Goal: Task Accomplishment & Management: Complete application form

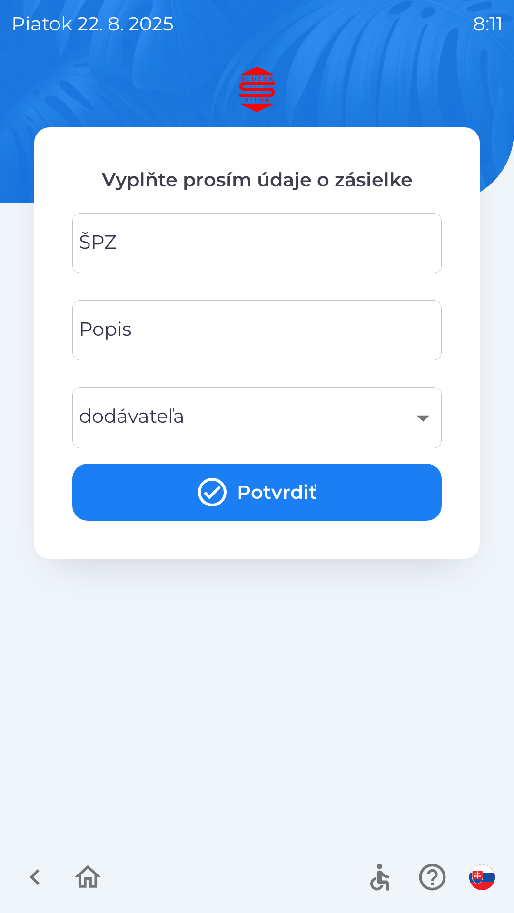
click at [386, 238] on input "ŠPZ" at bounding box center [257, 243] width 346 height 38
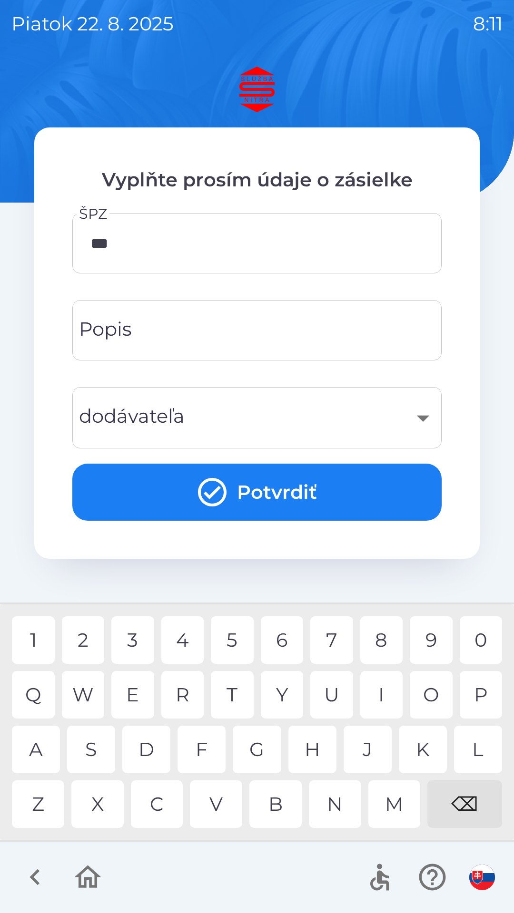
click at [180, 638] on div "4" at bounding box center [182, 640] width 43 height 48
click at [42, 653] on div "1" at bounding box center [33, 640] width 43 height 48
click at [400, 809] on div "M" at bounding box center [394, 804] width 52 height 48
type input "*******"
click at [209, 331] on input "Popis" at bounding box center [257, 331] width 346 height 38
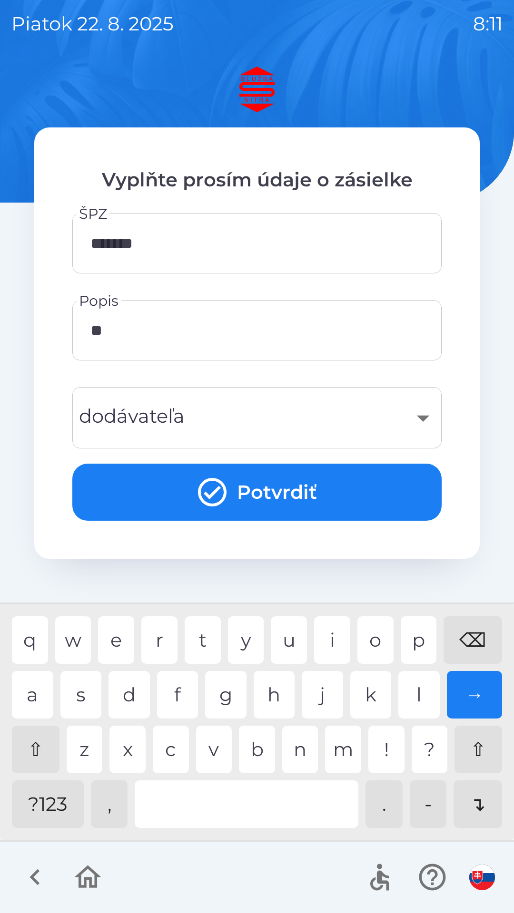
click at [73, 643] on div "w" at bounding box center [73, 640] width 36 height 48
click at [118, 639] on div "e" at bounding box center [116, 640] width 36 height 48
click at [477, 632] on div "⌫" at bounding box center [472, 640] width 58 height 48
click at [42, 679] on div "a" at bounding box center [32, 695] width 41 height 48
click at [477, 633] on div "⌫" at bounding box center [472, 640] width 58 height 48
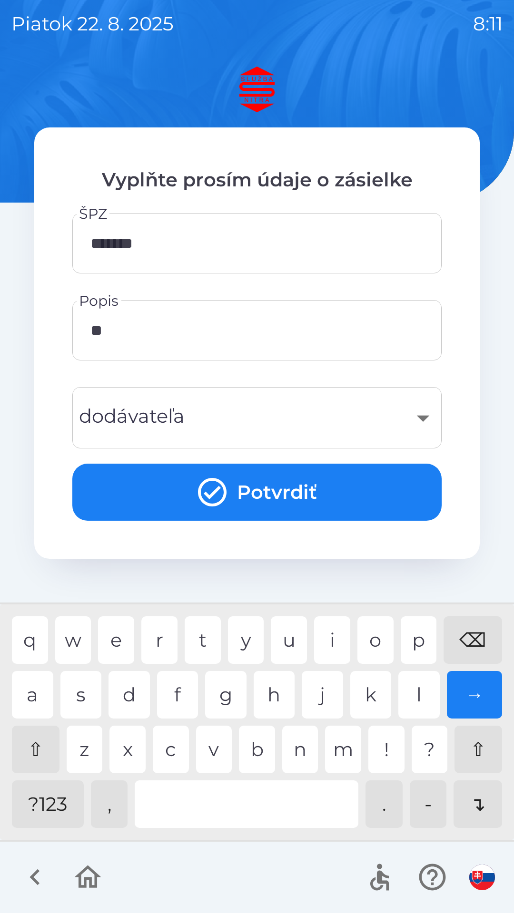
type input "*"
click at [475, 637] on div "⌫" at bounding box center [472, 640] width 58 height 48
click at [297, 757] on div "n" at bounding box center [300, 750] width 36 height 48
click at [132, 680] on div "d" at bounding box center [128, 695] width 41 height 48
click at [335, 641] on div "i" at bounding box center [332, 640] width 36 height 48
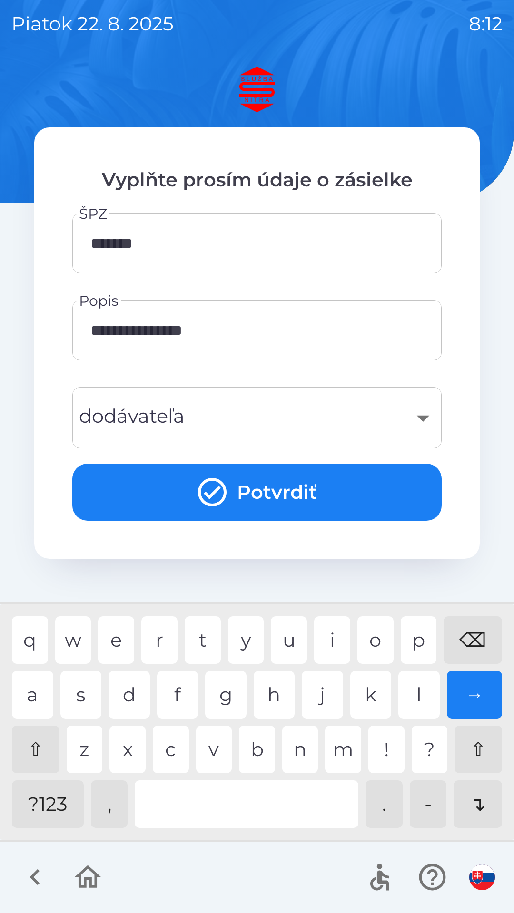
click at [258, 800] on div at bounding box center [247, 804] width 224 height 48
click at [345, 760] on div "m" at bounding box center [343, 750] width 36 height 48
type input "**********"
click at [52, 673] on div "a" at bounding box center [32, 695] width 41 height 48
click at [353, 408] on div "​" at bounding box center [257, 418] width 346 height 39
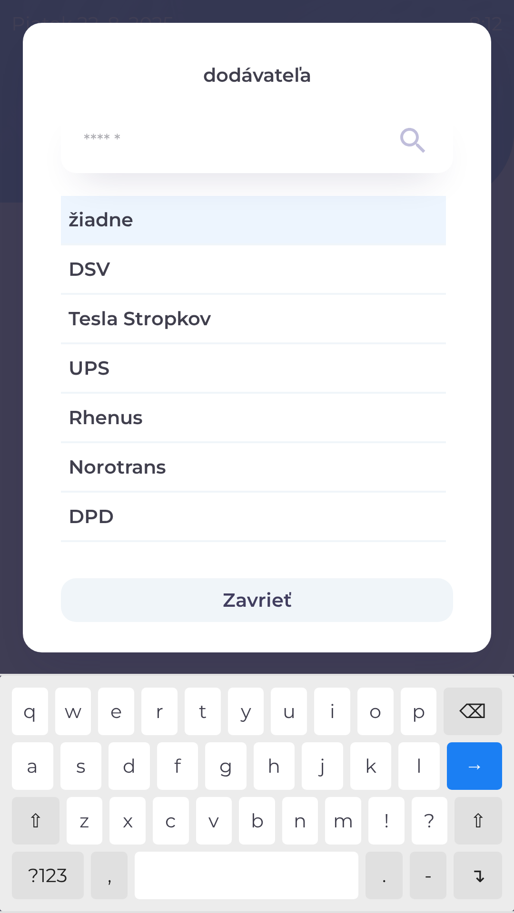
click at [248, 150] on input "text" at bounding box center [238, 141] width 308 height 26
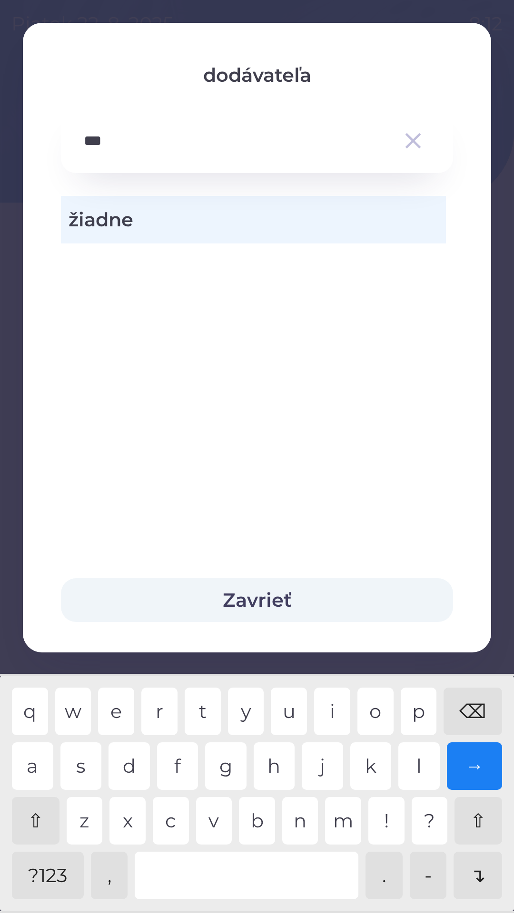
type input "**"
click at [245, 217] on span "žiadne" at bounding box center [253, 219] width 370 height 29
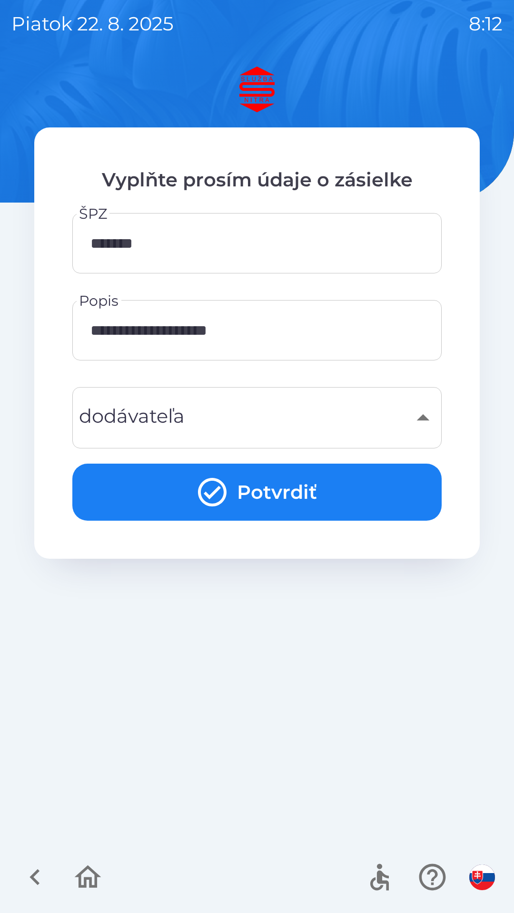
click at [343, 493] on button "Potvrdiť" at bounding box center [256, 492] width 369 height 57
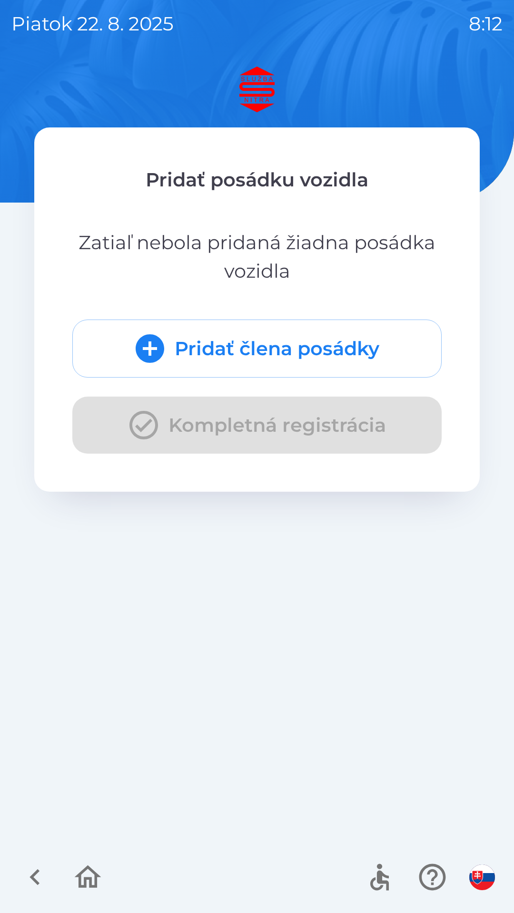
click at [333, 336] on button "Pridať člena posádky" at bounding box center [256, 349] width 369 height 58
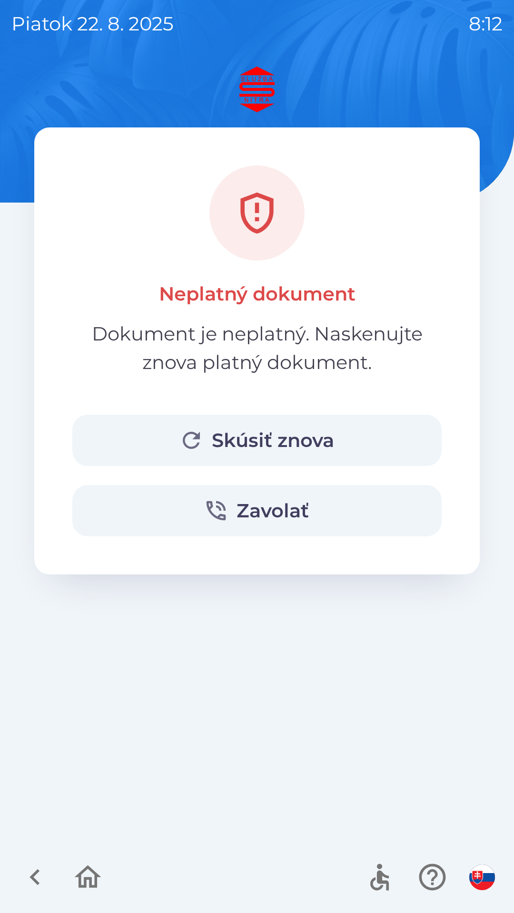
click at [304, 433] on button "Skúsiť znova" at bounding box center [256, 440] width 369 height 51
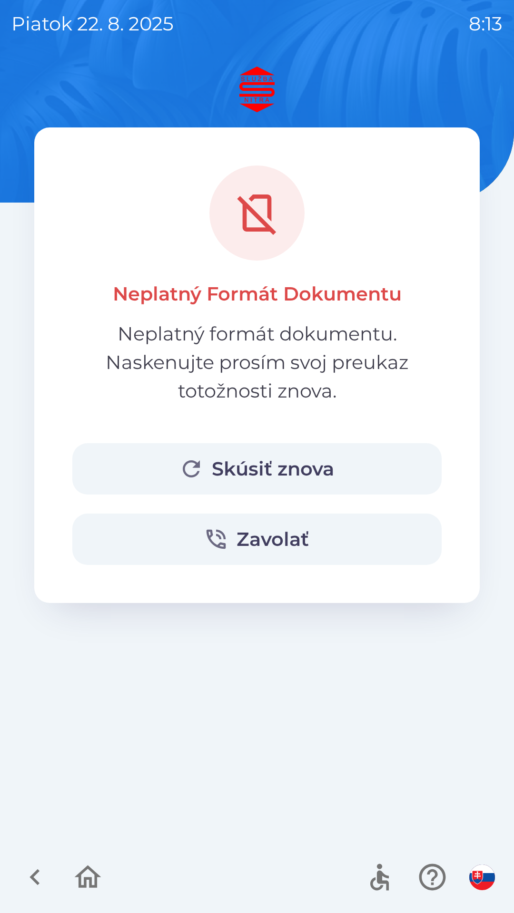
click at [314, 435] on div "Neplatný Formát Dokumentu Neplatný formát dokumentu. Naskenujte prosím svoj pre…" at bounding box center [256, 365] width 369 height 399
click at [353, 463] on button "Skúsiť znova" at bounding box center [256, 468] width 369 height 51
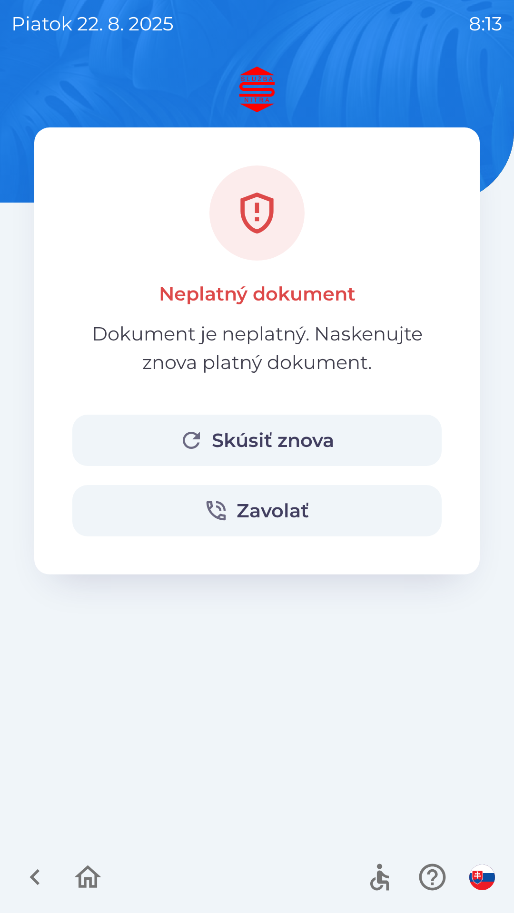
click at [285, 440] on button "Skúsiť znova" at bounding box center [256, 440] width 369 height 51
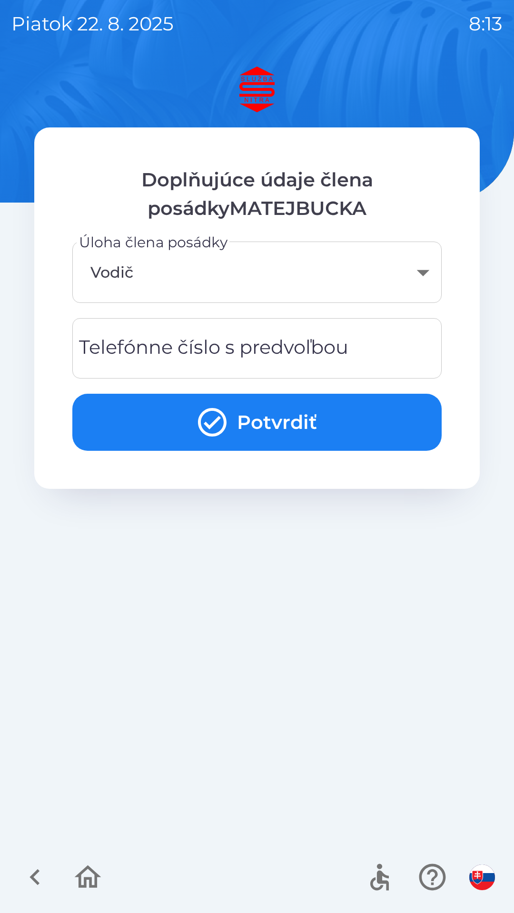
click at [290, 345] on div "Telefónne číslo s predvoľbou Telefónne číslo s predvoľbou" at bounding box center [256, 348] width 369 height 60
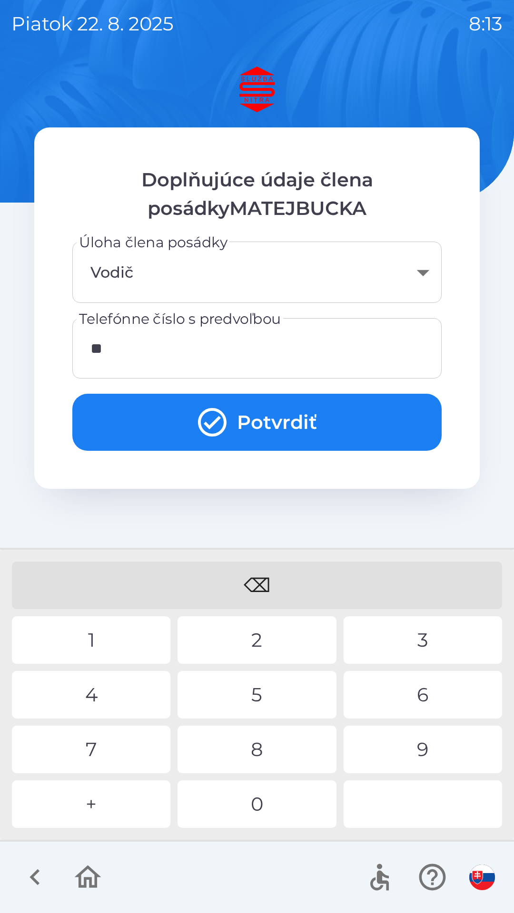
click at [120, 693] on div "4" at bounding box center [91, 695] width 158 height 48
click at [240, 633] on div "2" at bounding box center [256, 640] width 158 height 48
click at [128, 757] on div "7" at bounding box center [91, 750] width 158 height 48
click at [124, 742] on div "7" at bounding box center [91, 750] width 158 height 48
click at [249, 796] on div "0" at bounding box center [256, 804] width 158 height 48
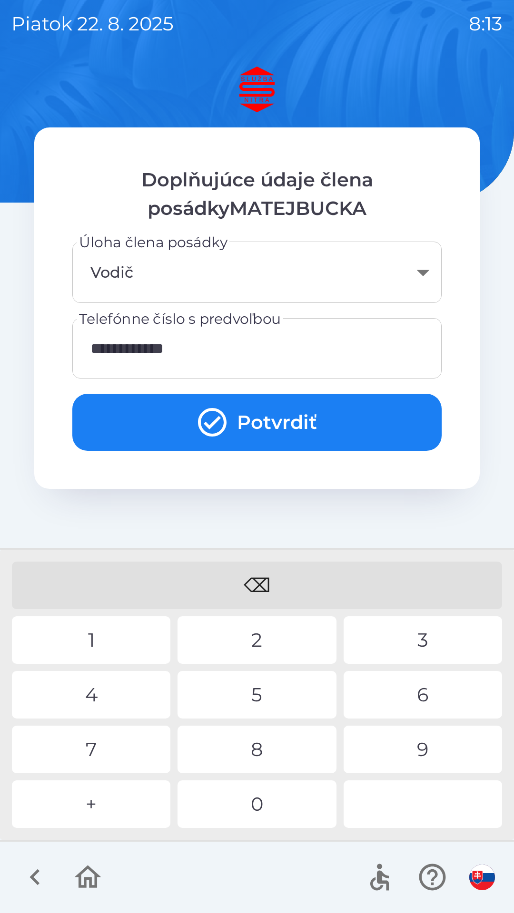
type input "**********"
click at [272, 416] on button "Potvrdiť" at bounding box center [256, 422] width 369 height 57
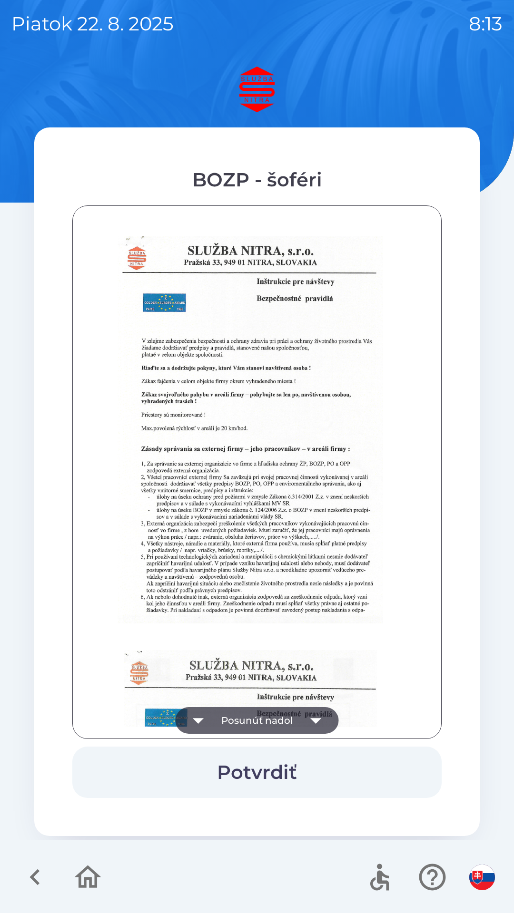
click at [295, 777] on button "Potvrdiť" at bounding box center [256, 772] width 369 height 51
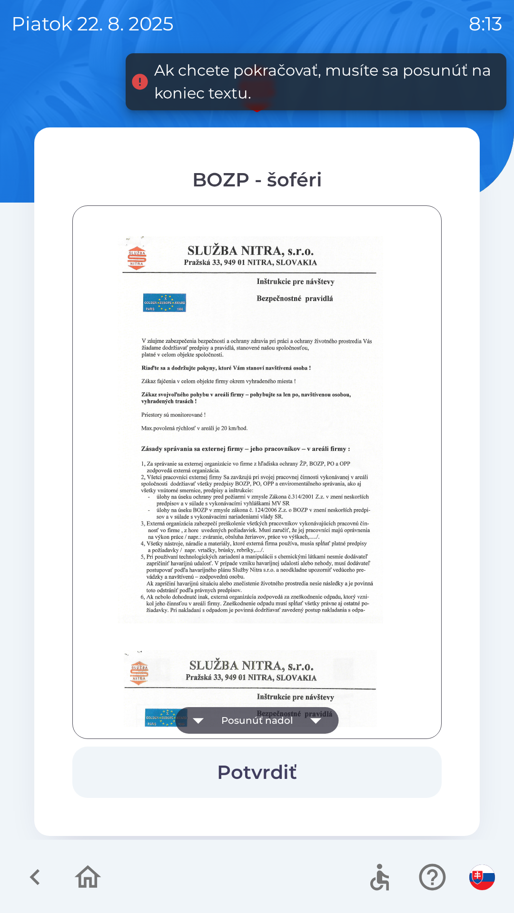
click at [277, 728] on button "Posunúť nadol" at bounding box center [256, 720] width 163 height 27
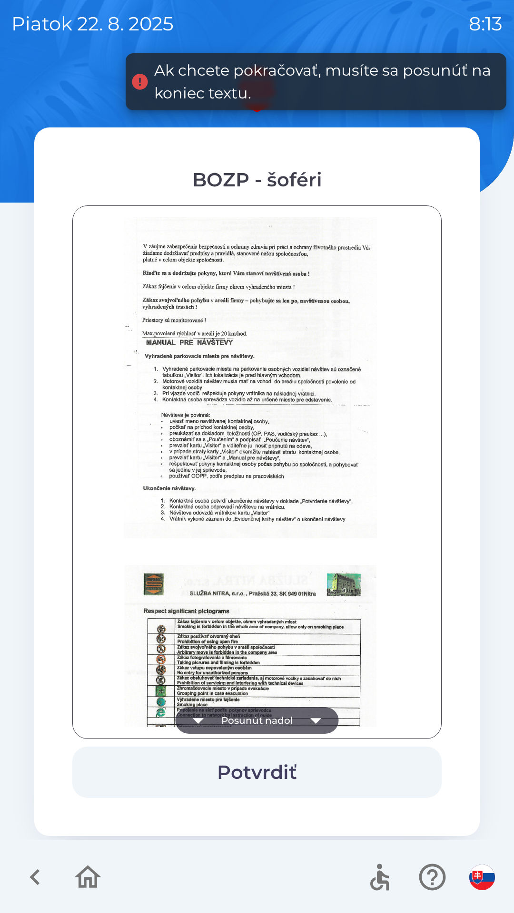
click at [303, 769] on button "Potvrdiť" at bounding box center [256, 772] width 369 height 51
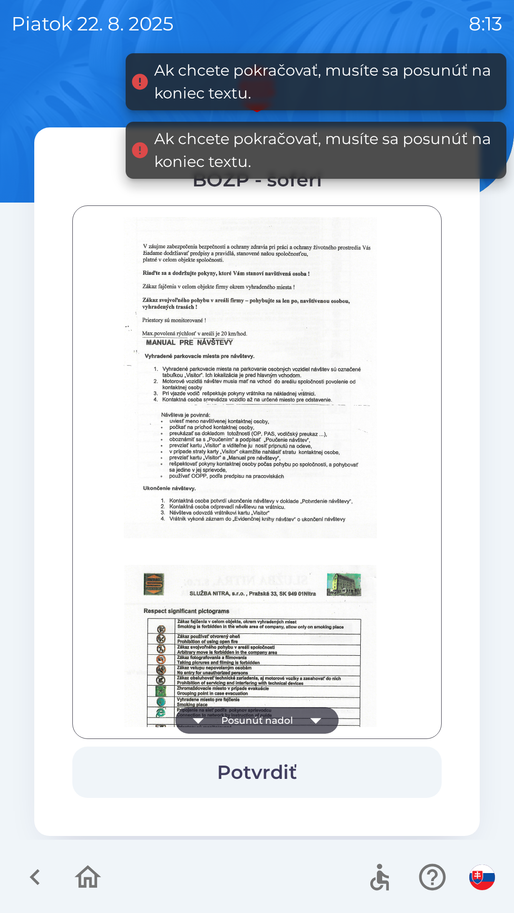
click at [292, 721] on button "Posunúť nadol" at bounding box center [256, 720] width 163 height 27
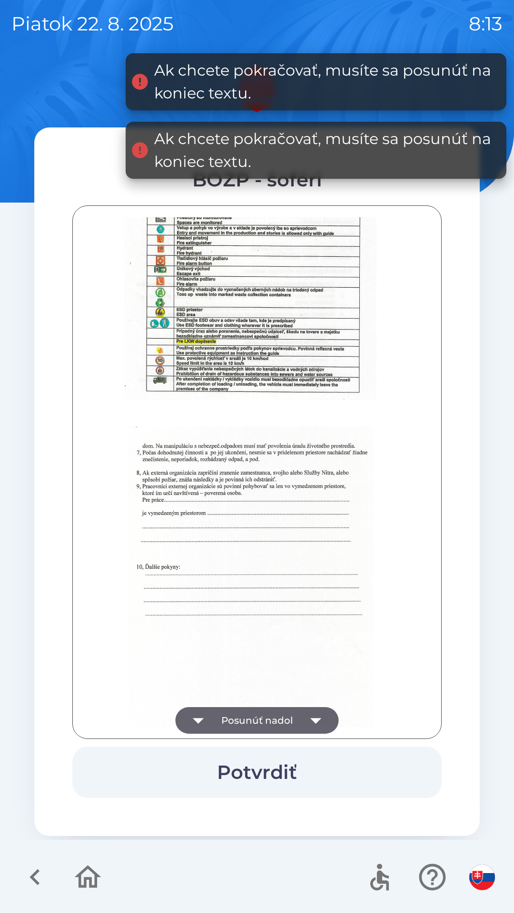
click at [297, 718] on button "Posunúť nadol" at bounding box center [256, 720] width 163 height 27
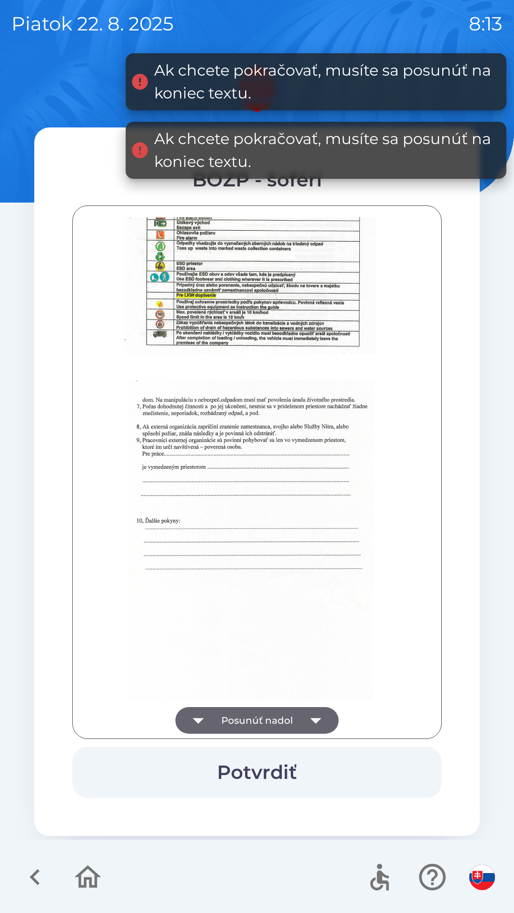
click at [302, 720] on div at bounding box center [256, 472] width 345 height 510
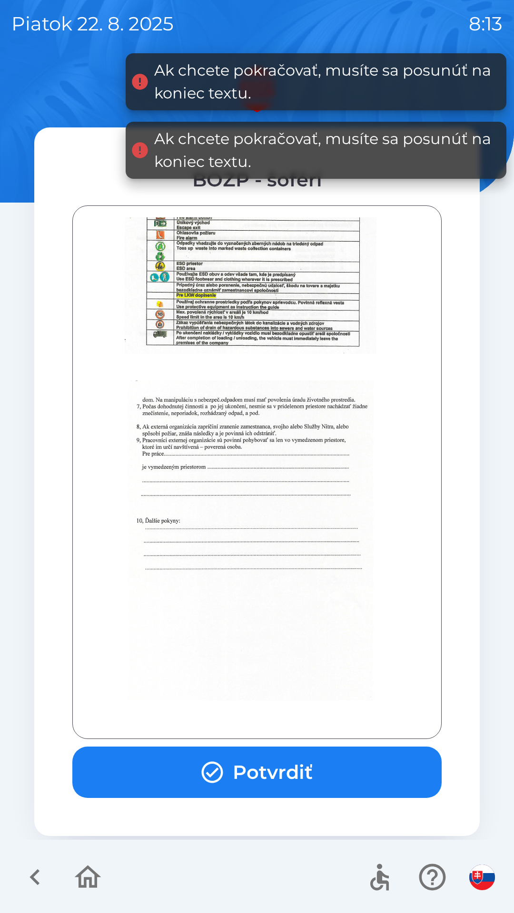
click at [302, 719] on div at bounding box center [256, 472] width 345 height 510
click at [298, 768] on button "Potvrdiť" at bounding box center [256, 772] width 369 height 51
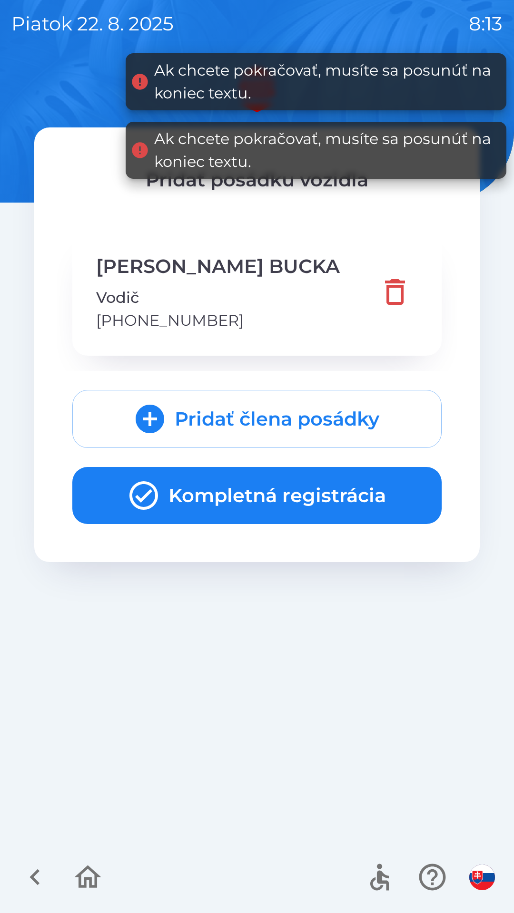
click at [240, 493] on button "Kompletná registrácia" at bounding box center [256, 495] width 369 height 57
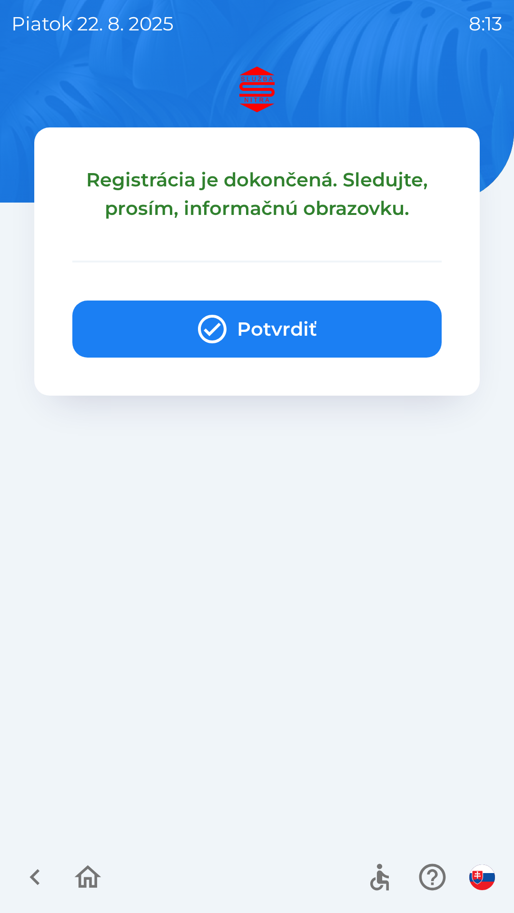
click at [309, 322] on button "Potvrdiť" at bounding box center [256, 329] width 369 height 57
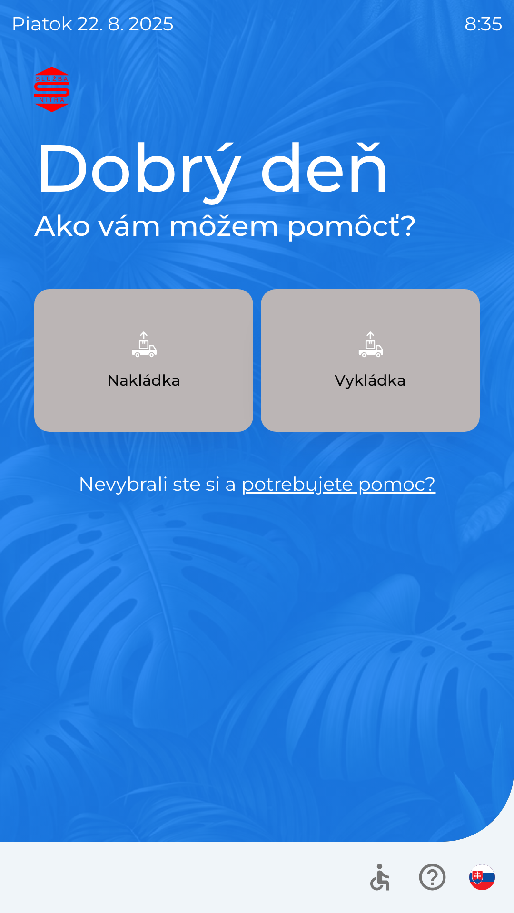
click at [378, 375] on p "Vykládka" at bounding box center [369, 380] width 71 height 23
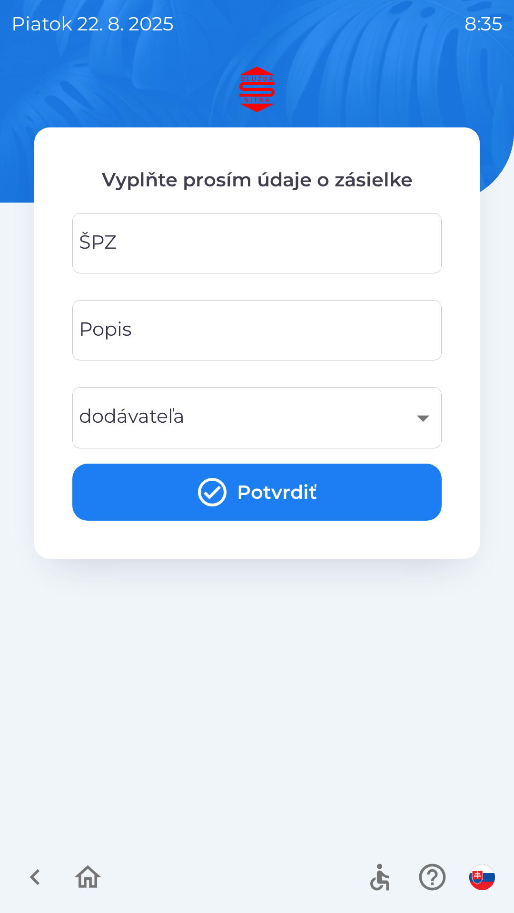
click at [221, 245] on input "ŠPZ" at bounding box center [257, 243] width 346 height 38
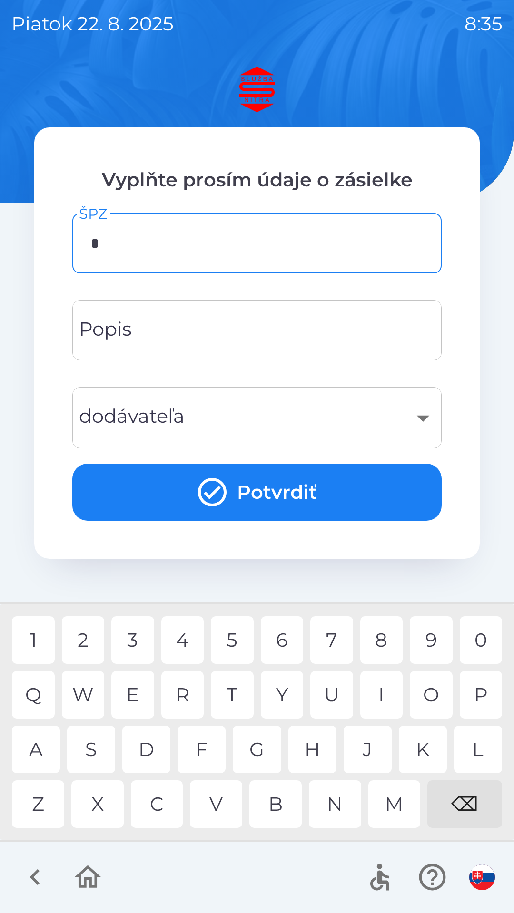
click at [277, 810] on div "B" at bounding box center [275, 804] width 52 height 48
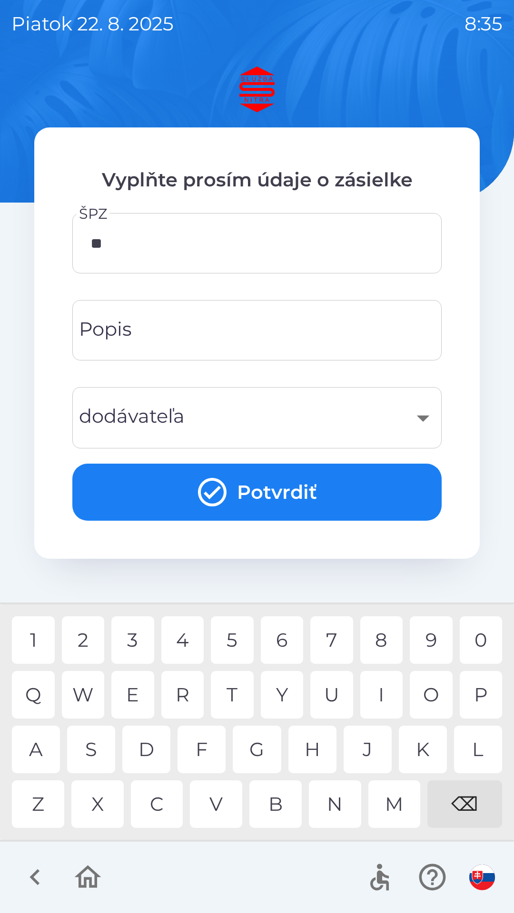
click at [477, 747] on div "L" at bounding box center [478, 750] width 48 height 48
click at [337, 642] on div "7" at bounding box center [331, 640] width 43 height 48
type input "*******"
click at [227, 328] on input "Popis" at bounding box center [257, 331] width 346 height 38
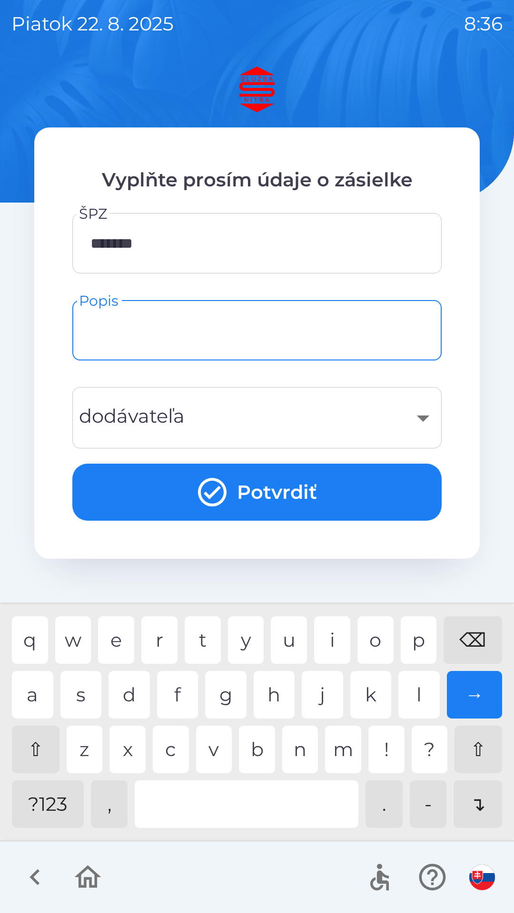
click at [244, 424] on div "​" at bounding box center [257, 418] width 346 height 39
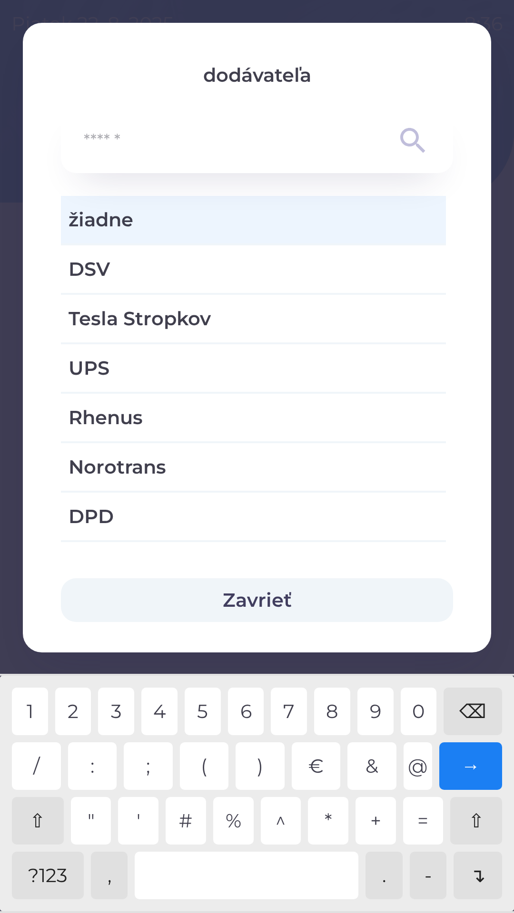
click at [58, 876] on div "?123" at bounding box center [48, 876] width 72 height 48
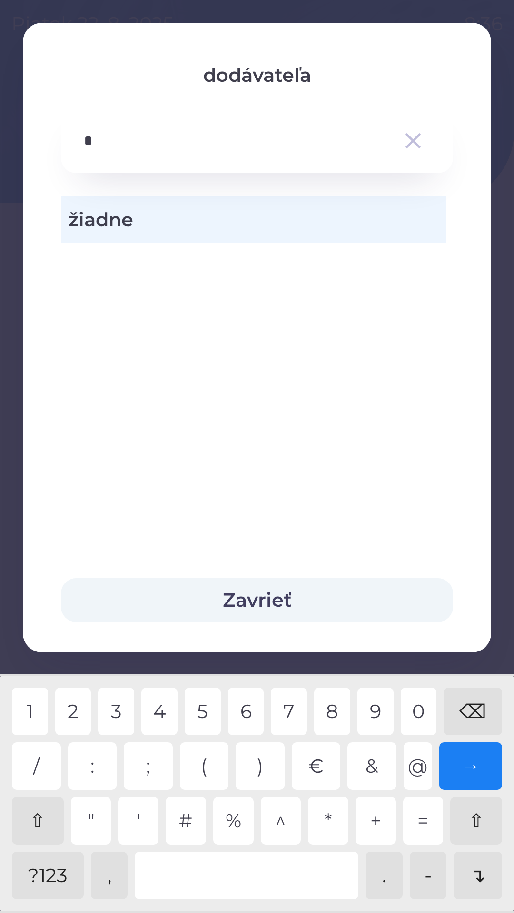
click at [121, 714] on div "3" at bounding box center [116, 712] width 36 height 48
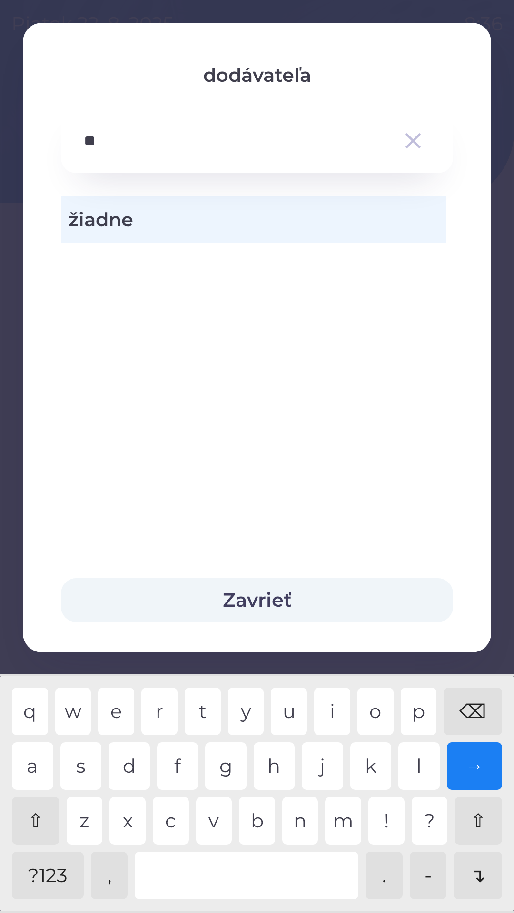
click at [415, 715] on div "p" at bounding box center [418, 712] width 36 height 48
click at [168, 816] on div "c" at bounding box center [171, 821] width 36 height 48
type input "*****"
click at [474, 766] on div "→" at bounding box center [475, 766] width 56 height 48
click at [268, 603] on button "Zavrieť" at bounding box center [257, 600] width 392 height 44
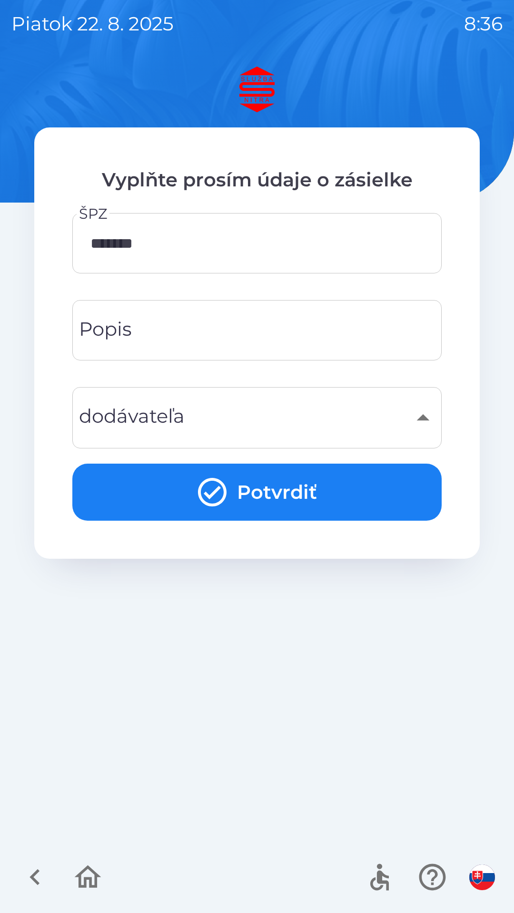
click at [255, 326] on input "Popis" at bounding box center [257, 331] width 346 height 38
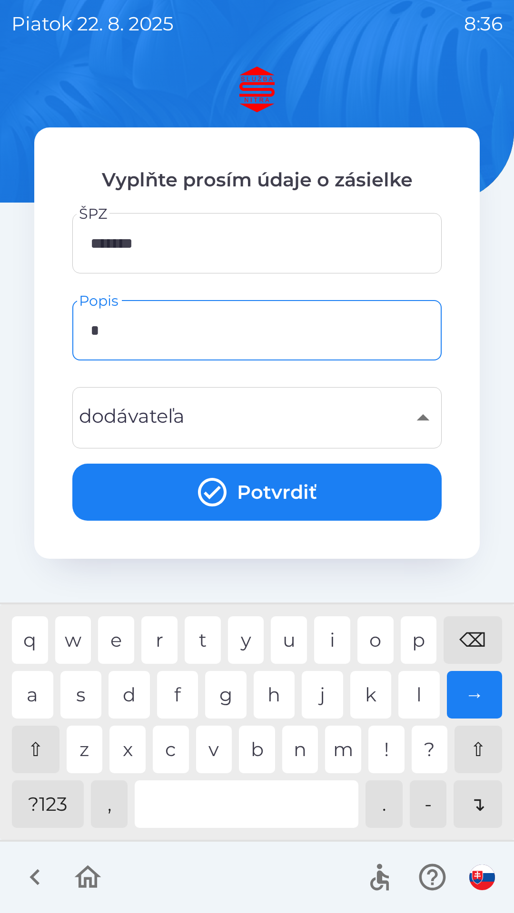
click at [383, 641] on div "o" at bounding box center [375, 640] width 36 height 48
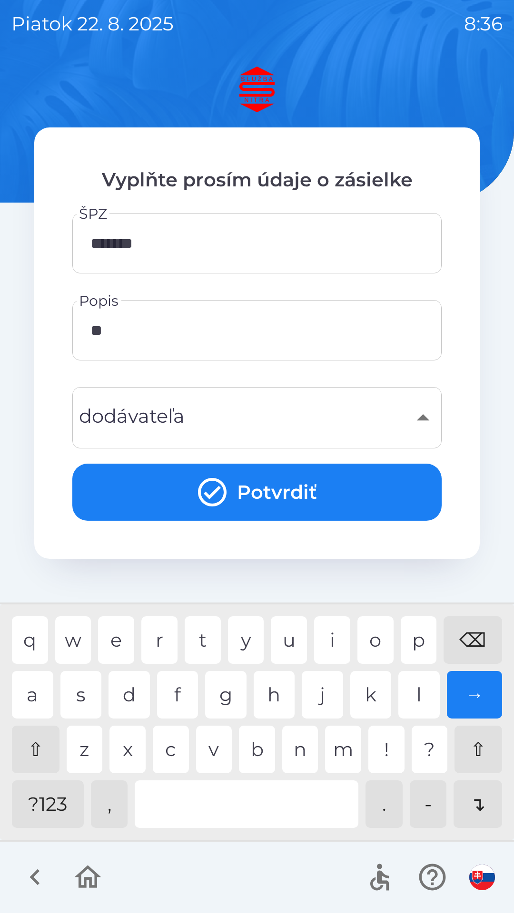
click at [254, 748] on div "b" at bounding box center [257, 750] width 36 height 48
click at [381, 639] on div "o" at bounding box center [375, 640] width 36 height 48
click at [208, 748] on div "v" at bounding box center [214, 750] width 36 height 48
click at [335, 641] on div "i" at bounding box center [332, 640] width 36 height 48
click at [203, 646] on div "t" at bounding box center [203, 640] width 36 height 48
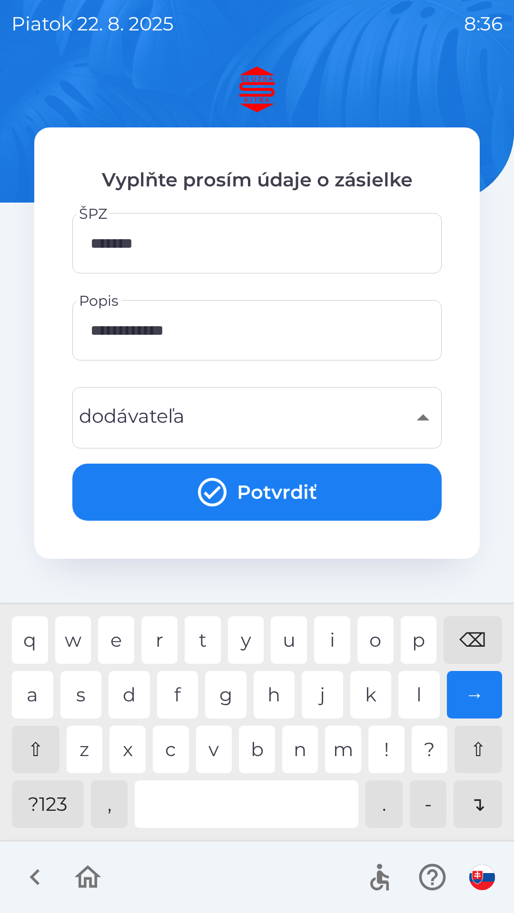
click at [121, 642] on div "e" at bounding box center [116, 640] width 36 height 48
click at [328, 645] on div "i" at bounding box center [332, 640] width 36 height 48
click at [36, 697] on div "a" at bounding box center [32, 695] width 41 height 48
click at [424, 695] on div "l" at bounding box center [418, 695] width 41 height 48
click at [199, 642] on div "t" at bounding box center [203, 640] width 36 height 48
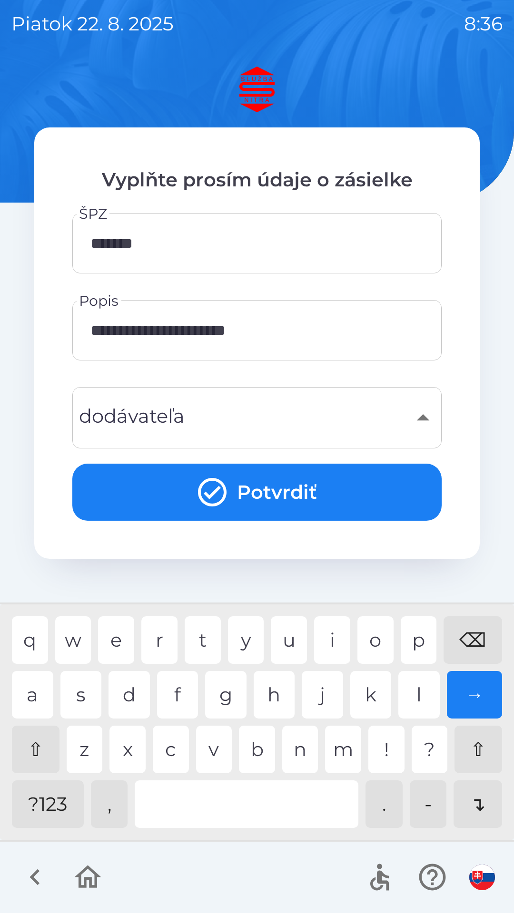
click at [381, 642] on div "o" at bounding box center [375, 640] width 36 height 48
click at [301, 753] on div "n" at bounding box center [300, 750] width 36 height 48
type input "**********"
click at [221, 417] on div "​" at bounding box center [257, 418] width 346 height 39
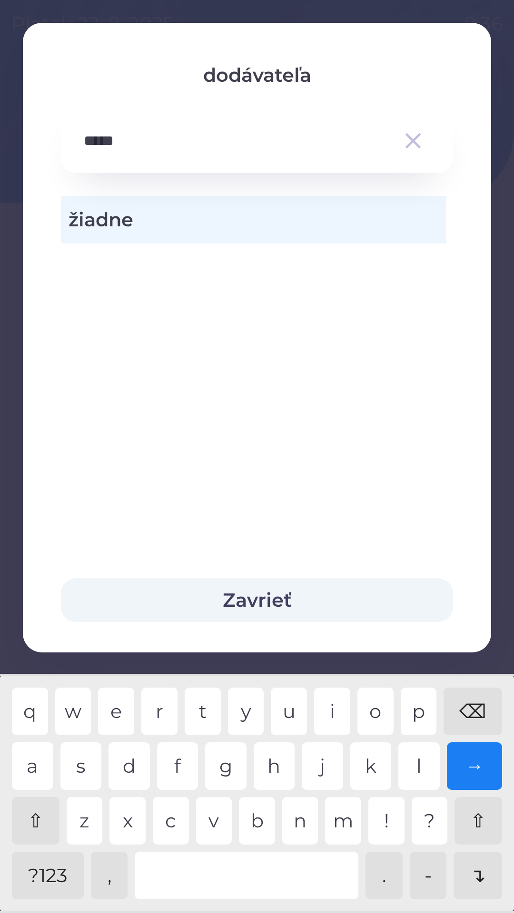
click at [269, 601] on button "Zavrieť" at bounding box center [257, 600] width 392 height 44
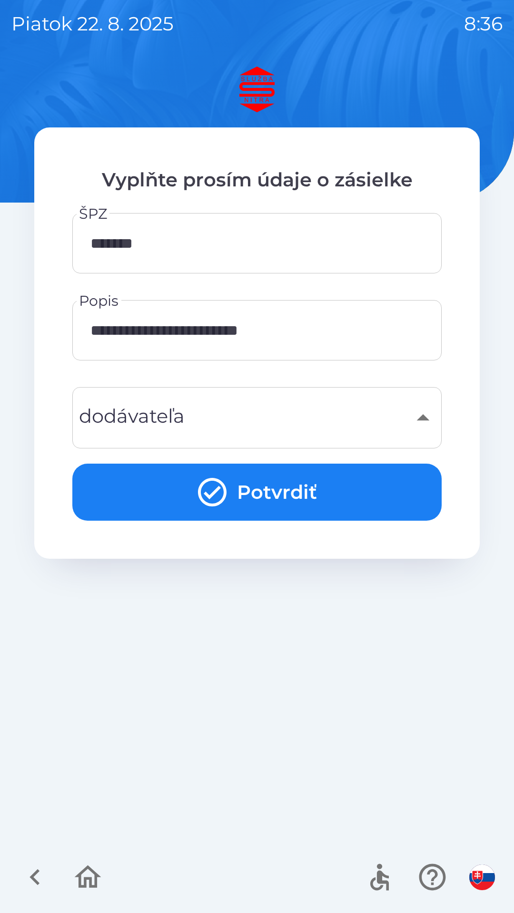
click at [274, 505] on button "Potvrdiť" at bounding box center [256, 492] width 369 height 57
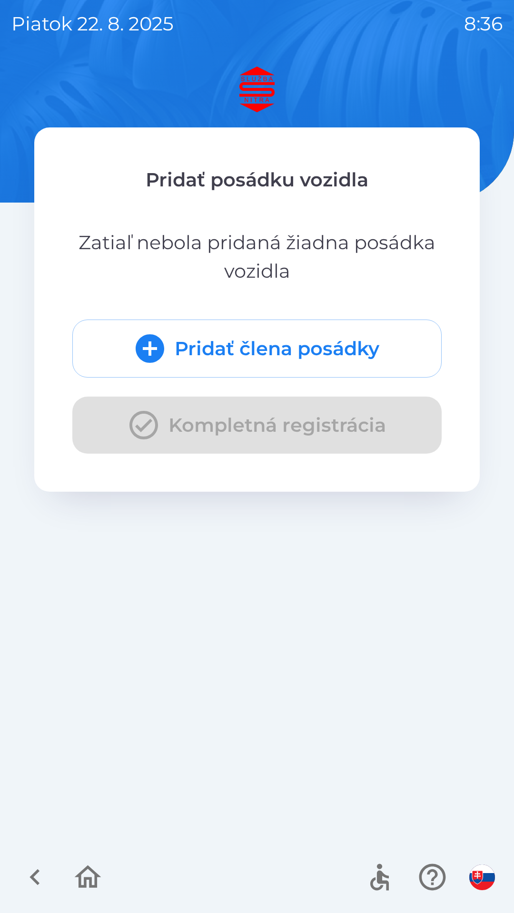
click at [303, 350] on button "Pridať člena posádky" at bounding box center [256, 349] width 369 height 58
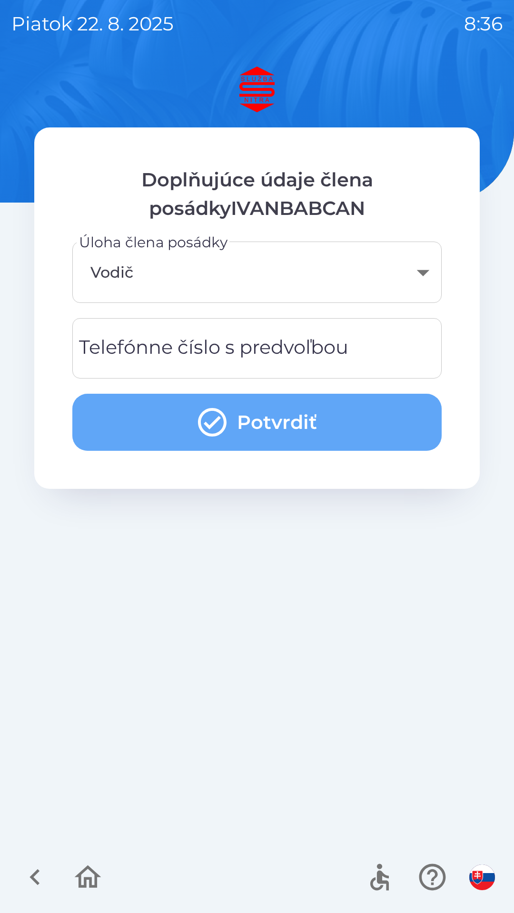
click at [280, 424] on button "Potvrdiť" at bounding box center [256, 422] width 369 height 57
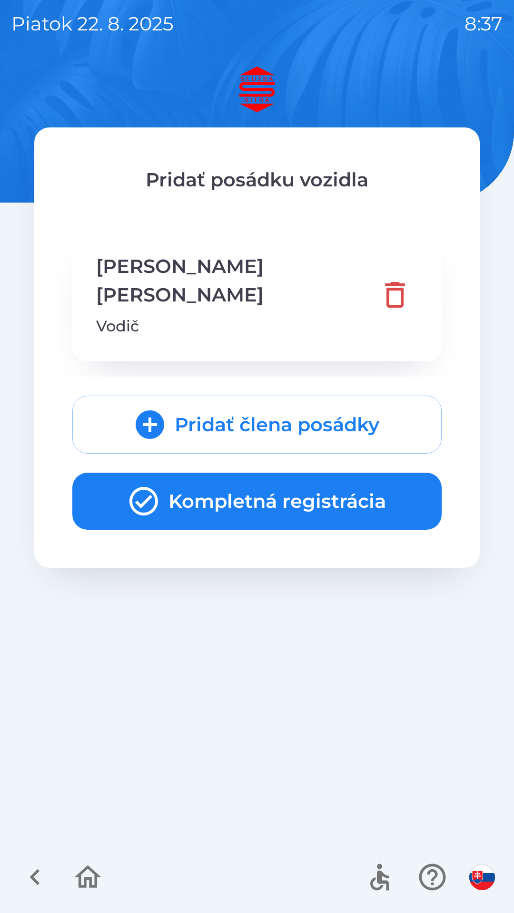
click at [253, 475] on button "Kompletná registrácia" at bounding box center [256, 501] width 369 height 57
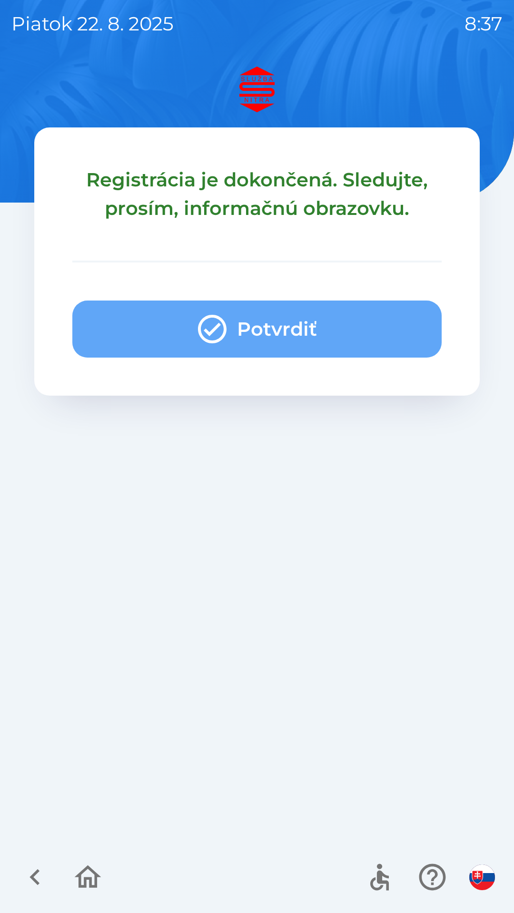
click at [284, 327] on button "Potvrdiť" at bounding box center [256, 329] width 369 height 57
